Goal: Information Seeking & Learning: Learn about a topic

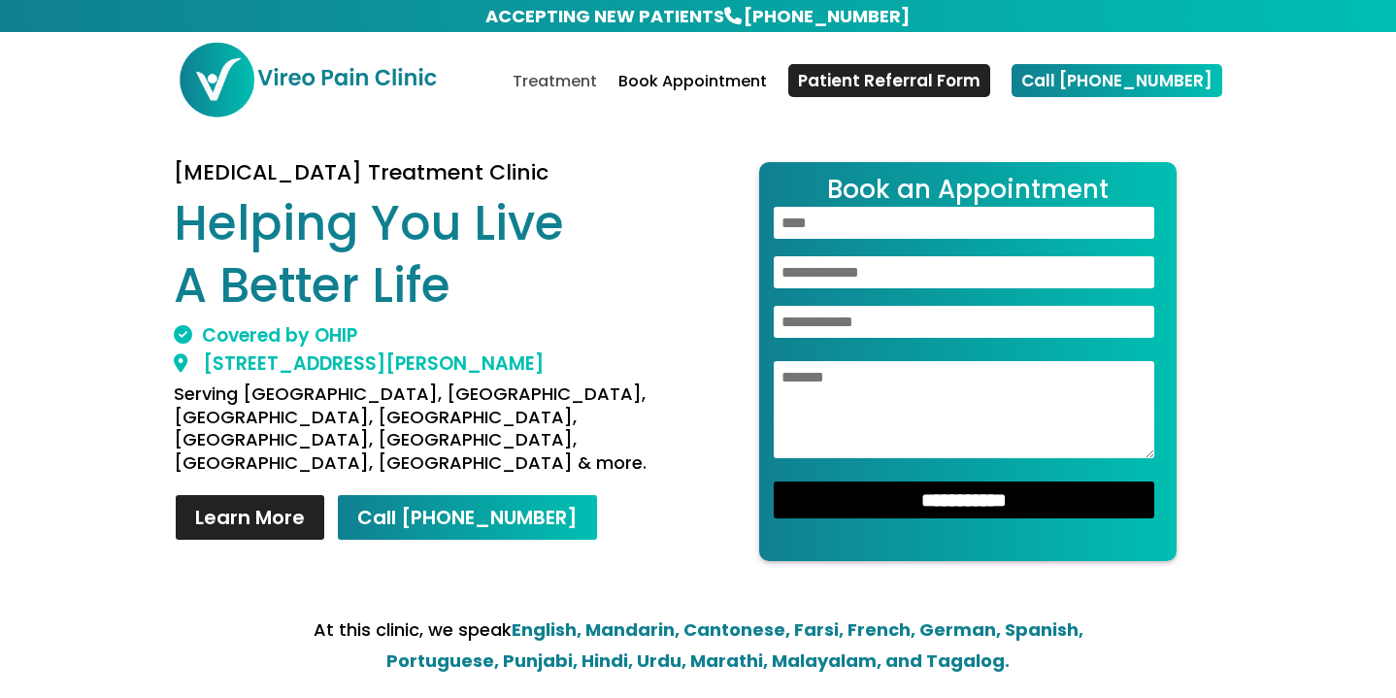
click at [597, 85] on link "Treatment" at bounding box center [554, 98] width 84 height 46
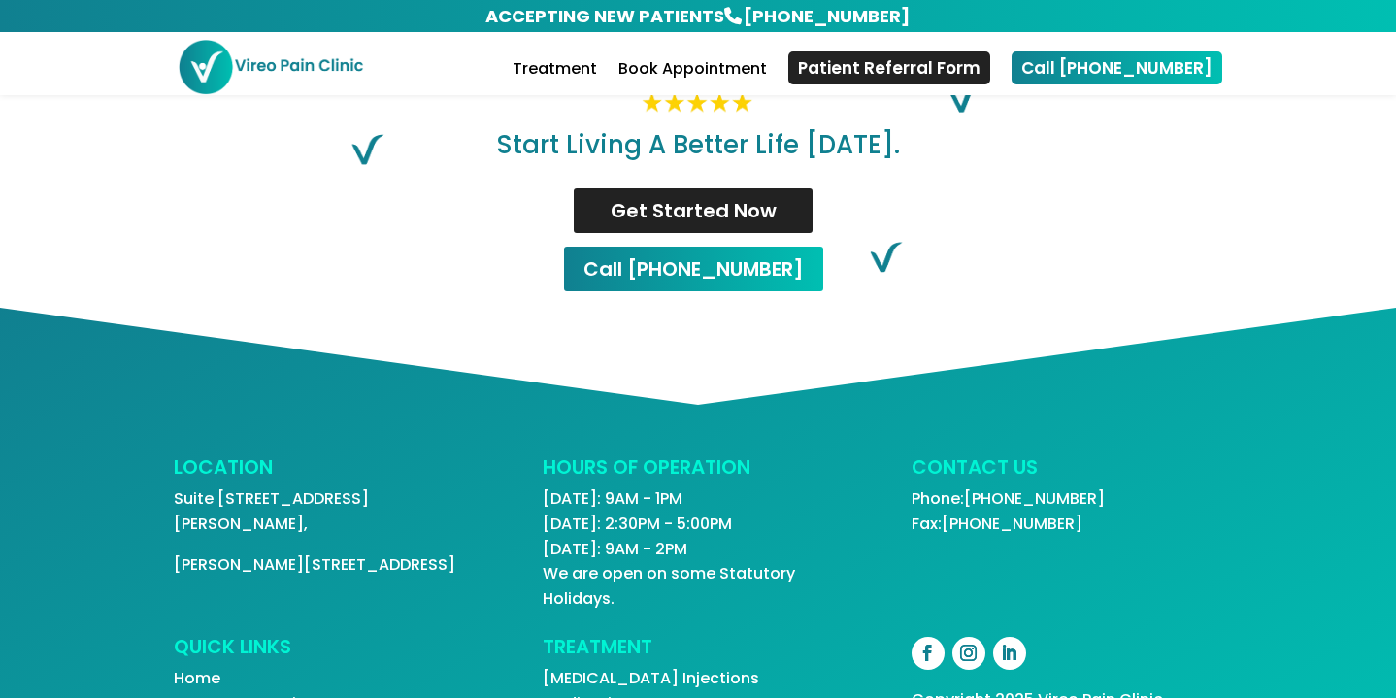
scroll to position [4157, 0]
